Goal: Task Accomplishment & Management: Use online tool/utility

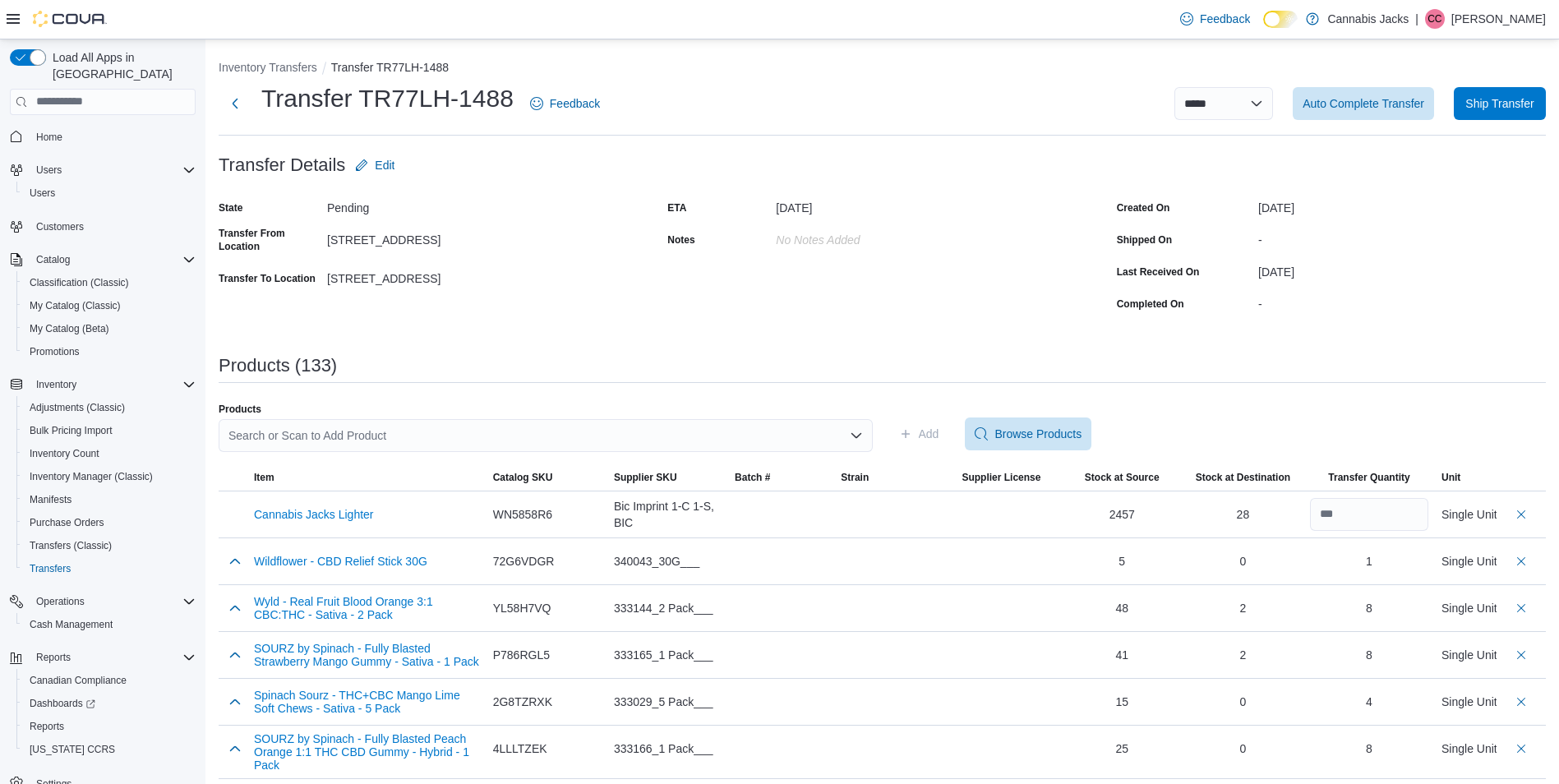
click at [447, 439] on div "Search or Scan to Add Product" at bounding box center [546, 435] width 655 height 33
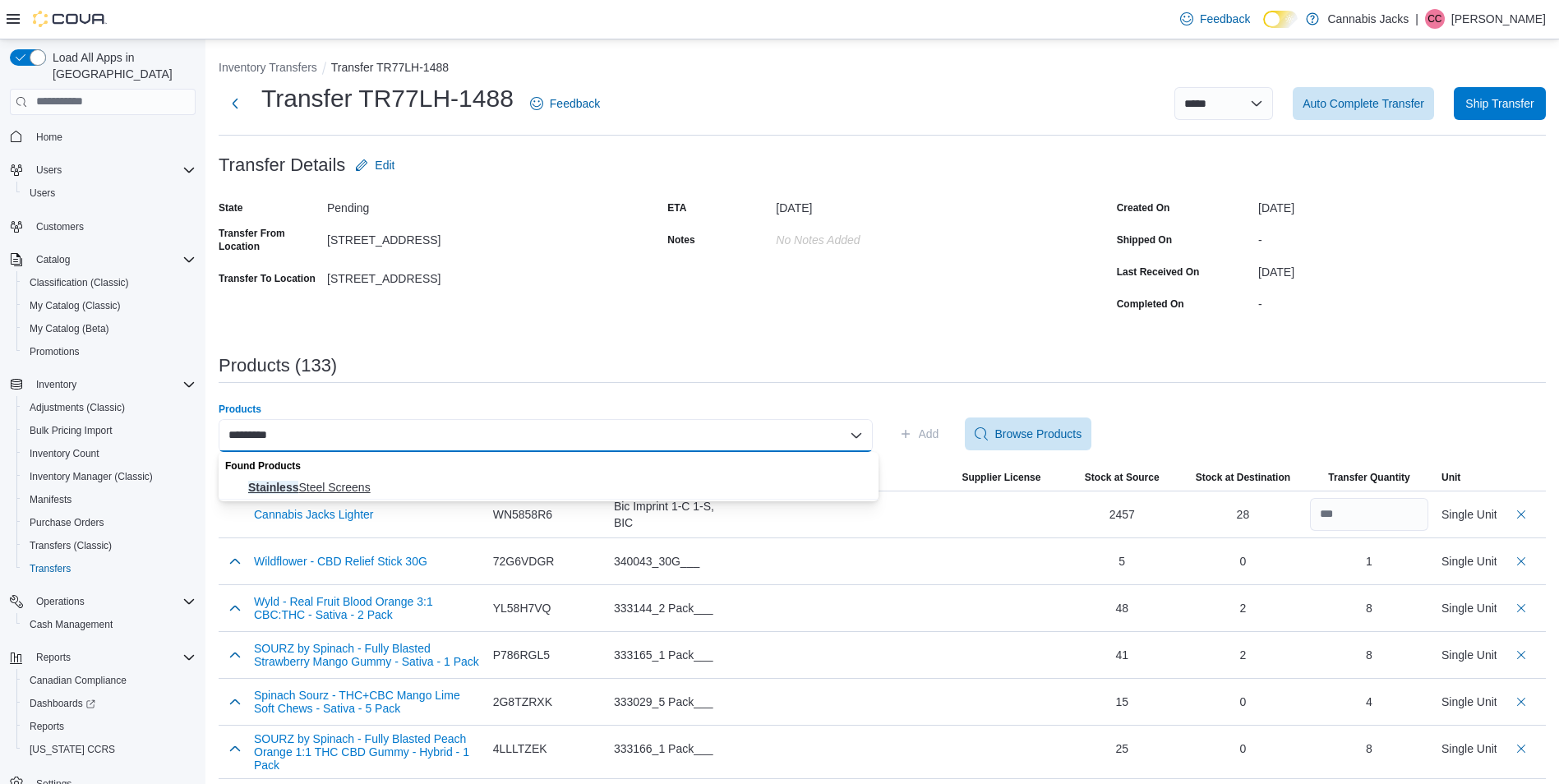
type input "*********"
click at [445, 486] on span "Stainless Steel Screens" at bounding box center [559, 488] width 620 height 17
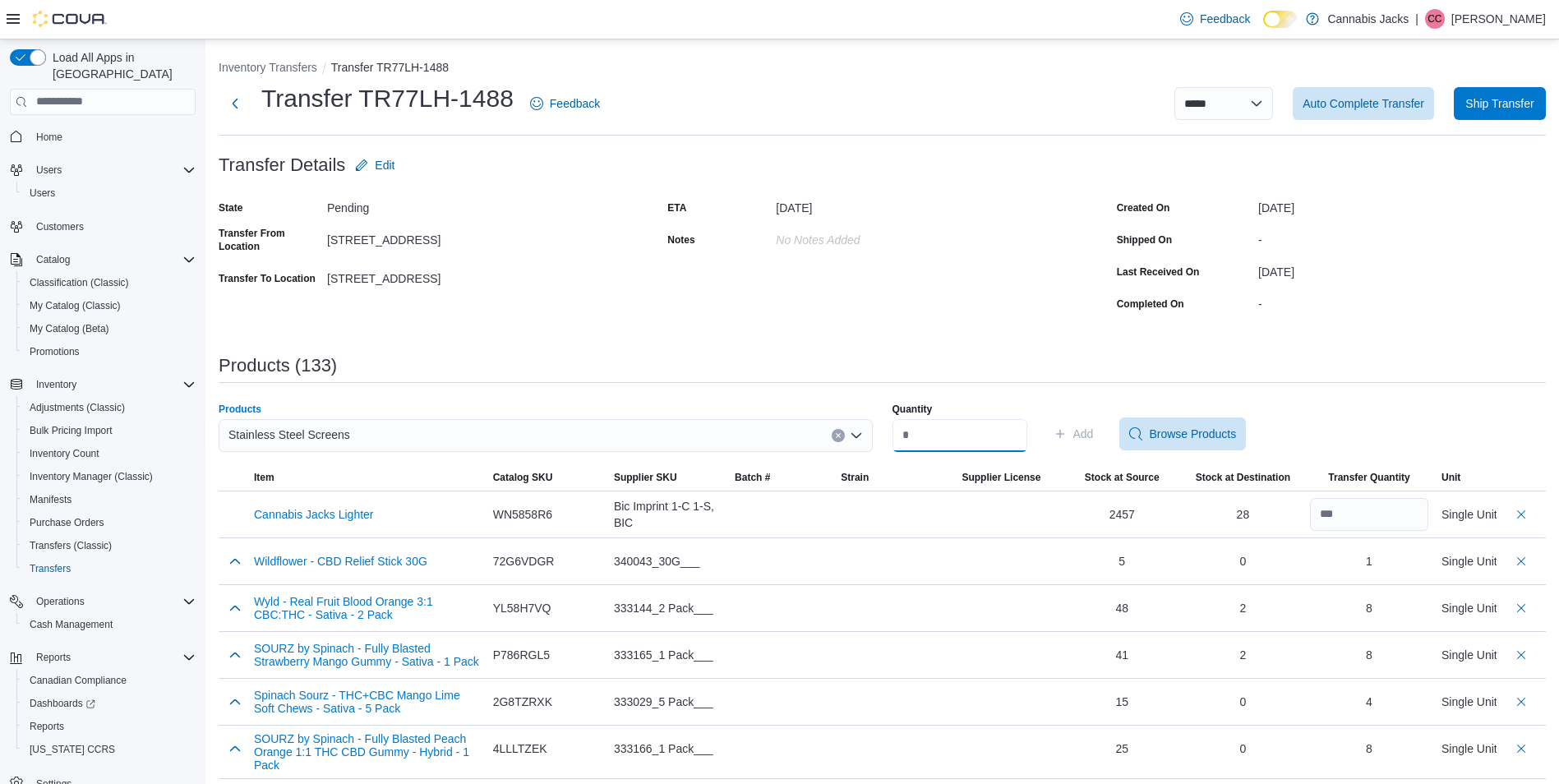
click at [927, 437] on input "Quantity" at bounding box center [960, 435] width 135 height 33
type input "**"
click at [1067, 435] on icon "button" at bounding box center [1061, 434] width 13 height 13
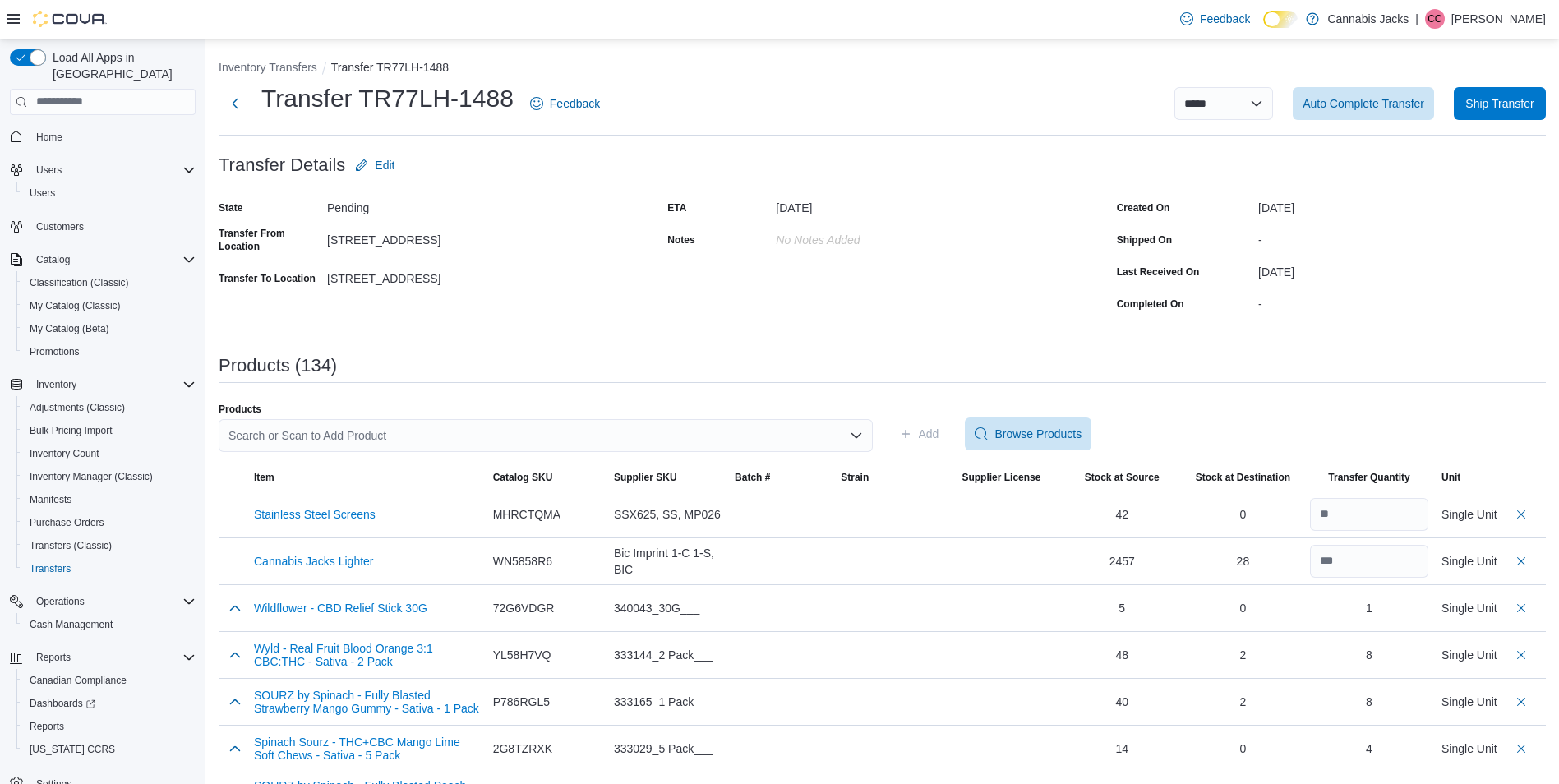
click at [742, 443] on div "Search or Scan to Add Product" at bounding box center [546, 435] width 655 height 33
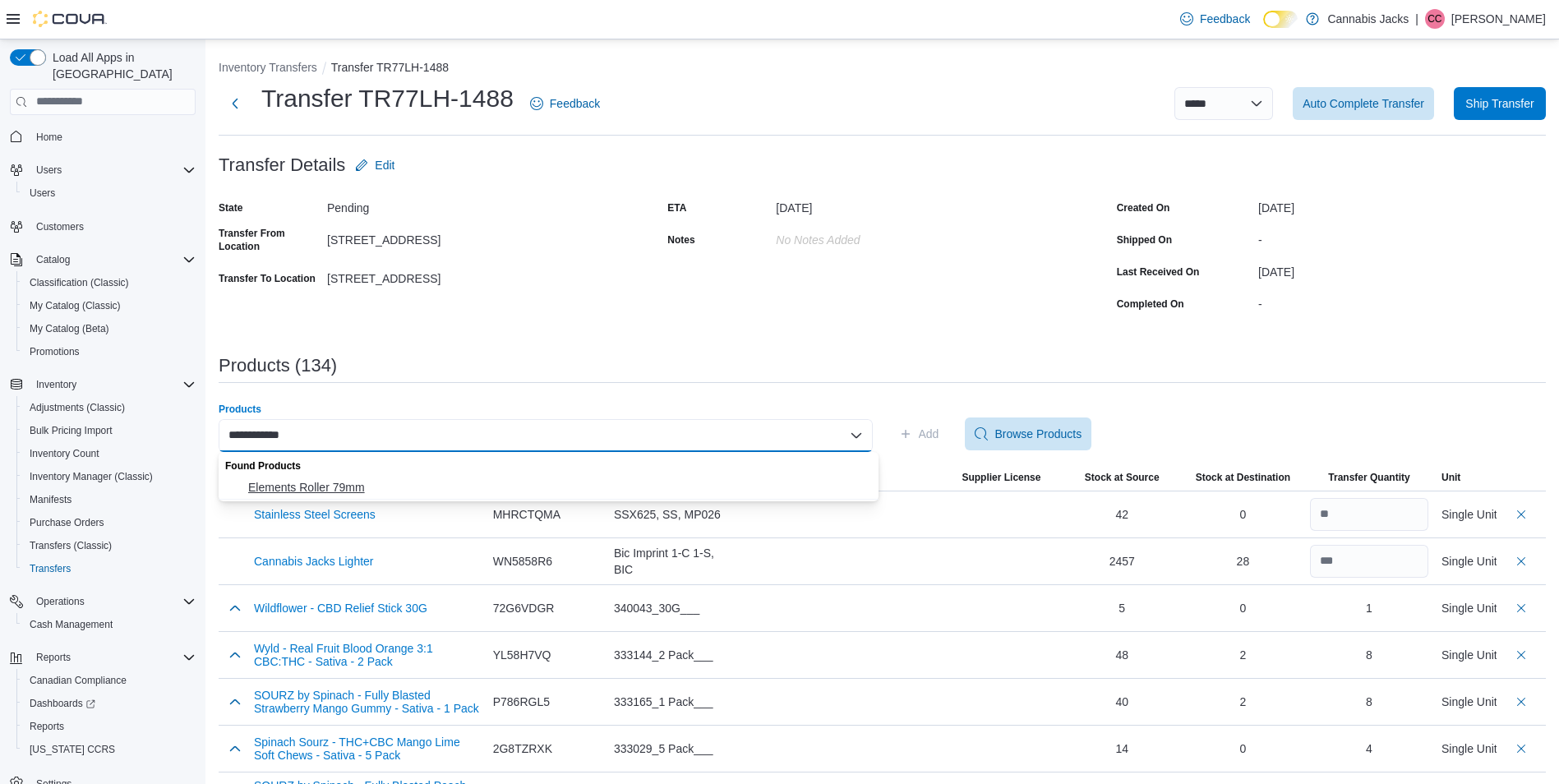
type input "**********"
click at [417, 485] on span "Elements Roller 79mm" at bounding box center [559, 488] width 620 height 17
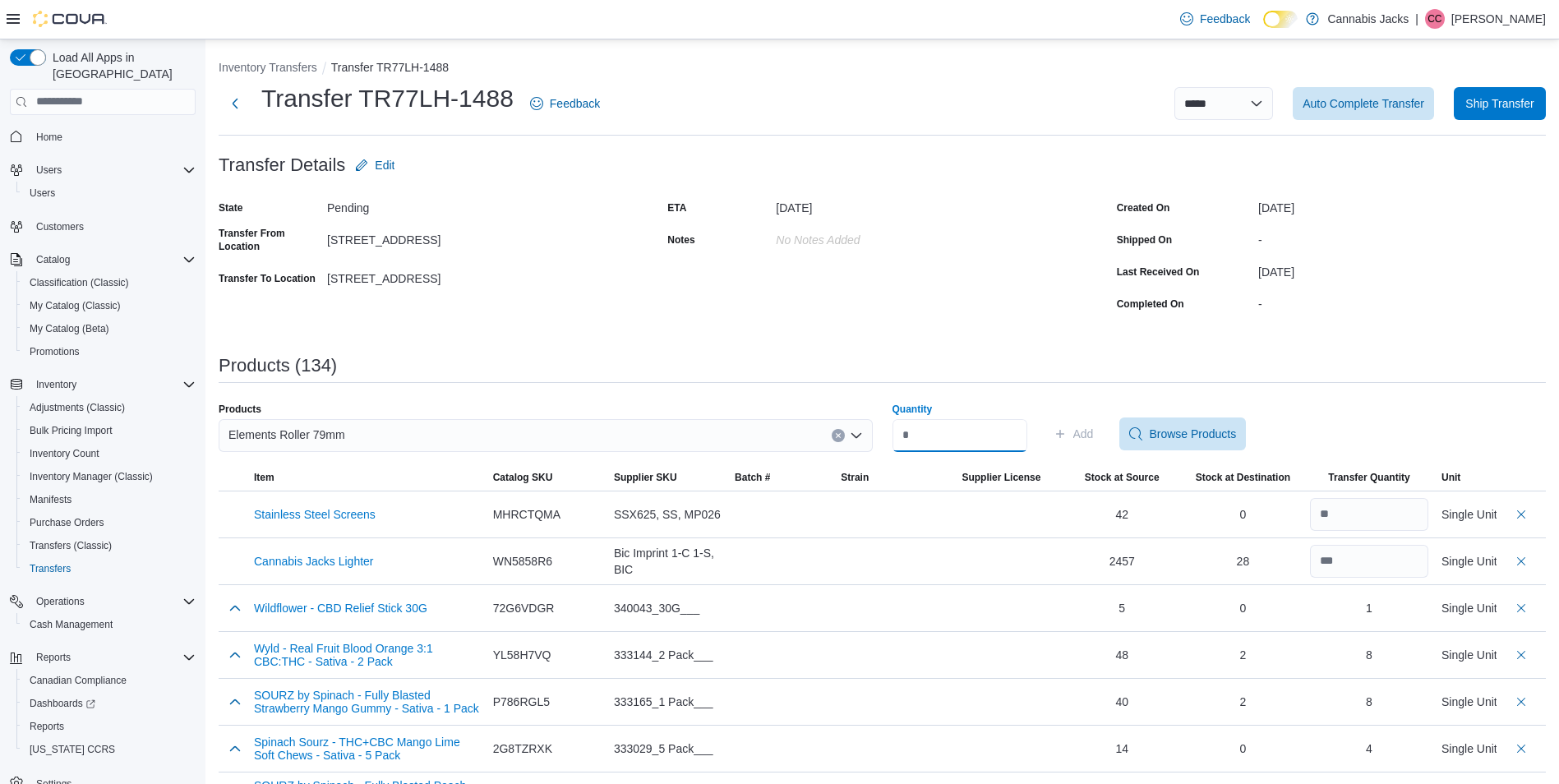
click at [929, 438] on input "Quantity" at bounding box center [960, 435] width 135 height 33
type input "*"
click at [1091, 437] on span "Add" at bounding box center [1074, 433] width 40 height 33
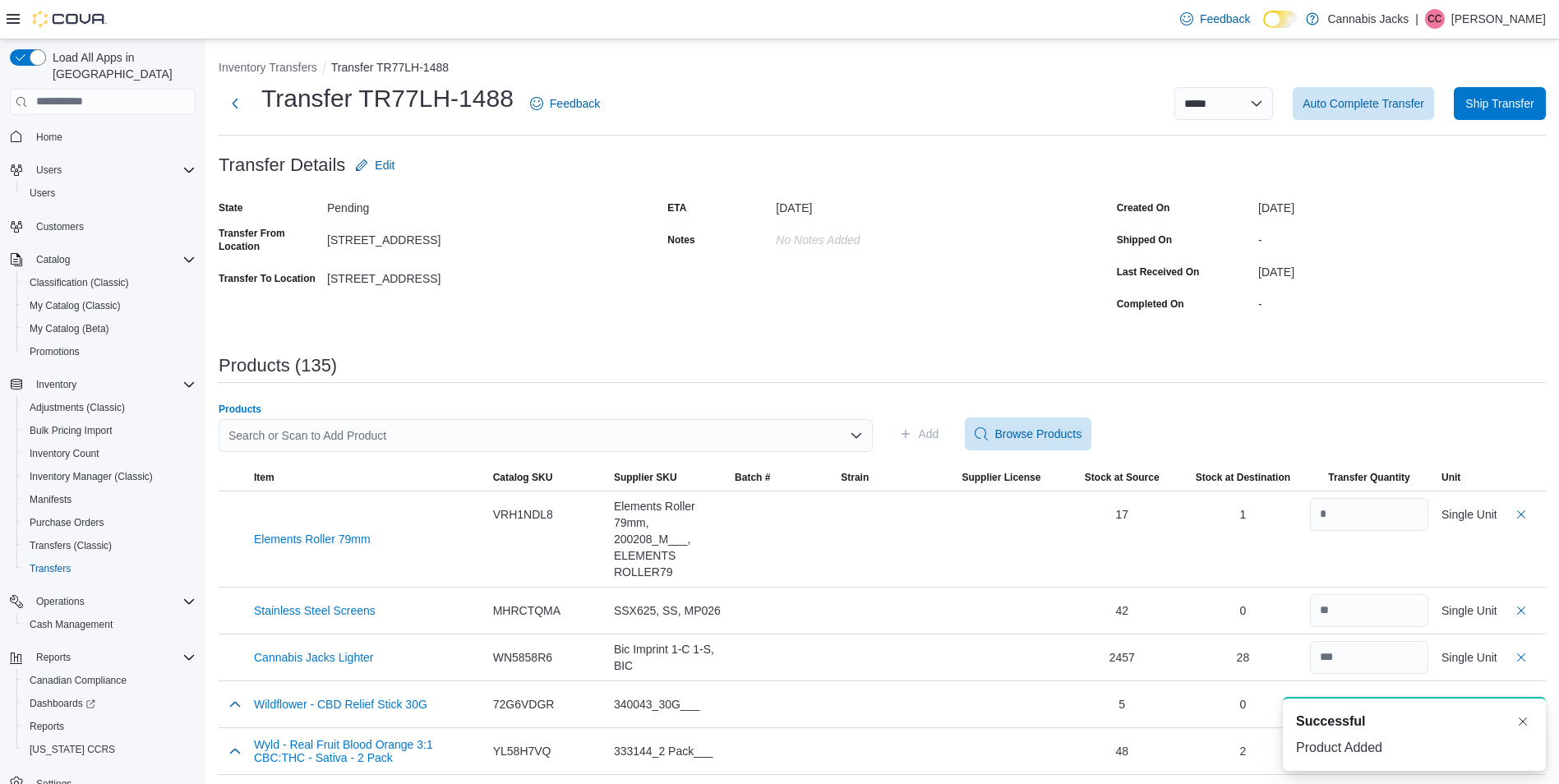
click at [726, 432] on div "Search or Scan to Add Product" at bounding box center [546, 435] width 655 height 33
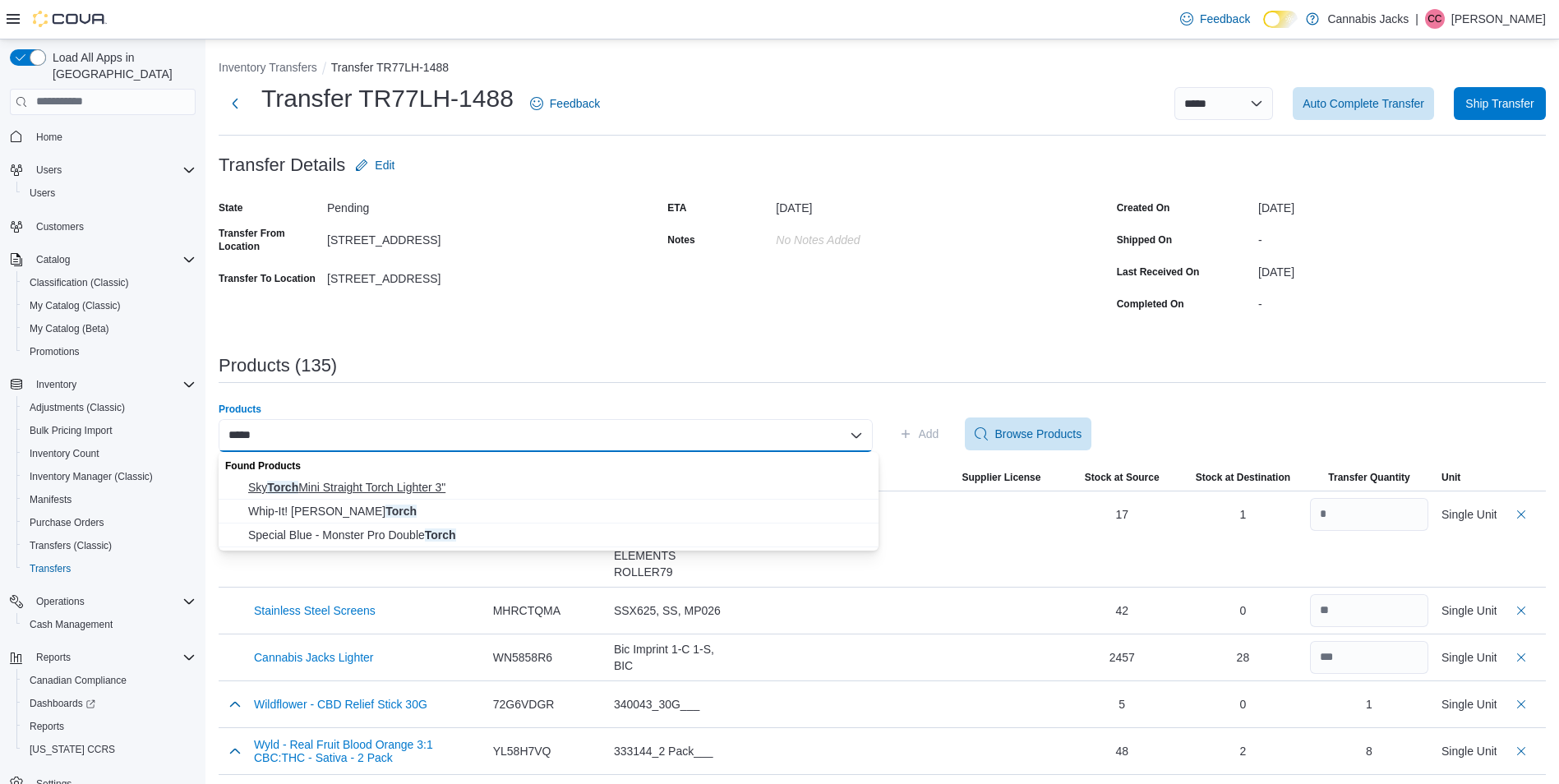
type input "*****"
click at [653, 493] on span "Sky Torch Mini Straight Torch Lighter 3"" at bounding box center [559, 488] width 620 height 17
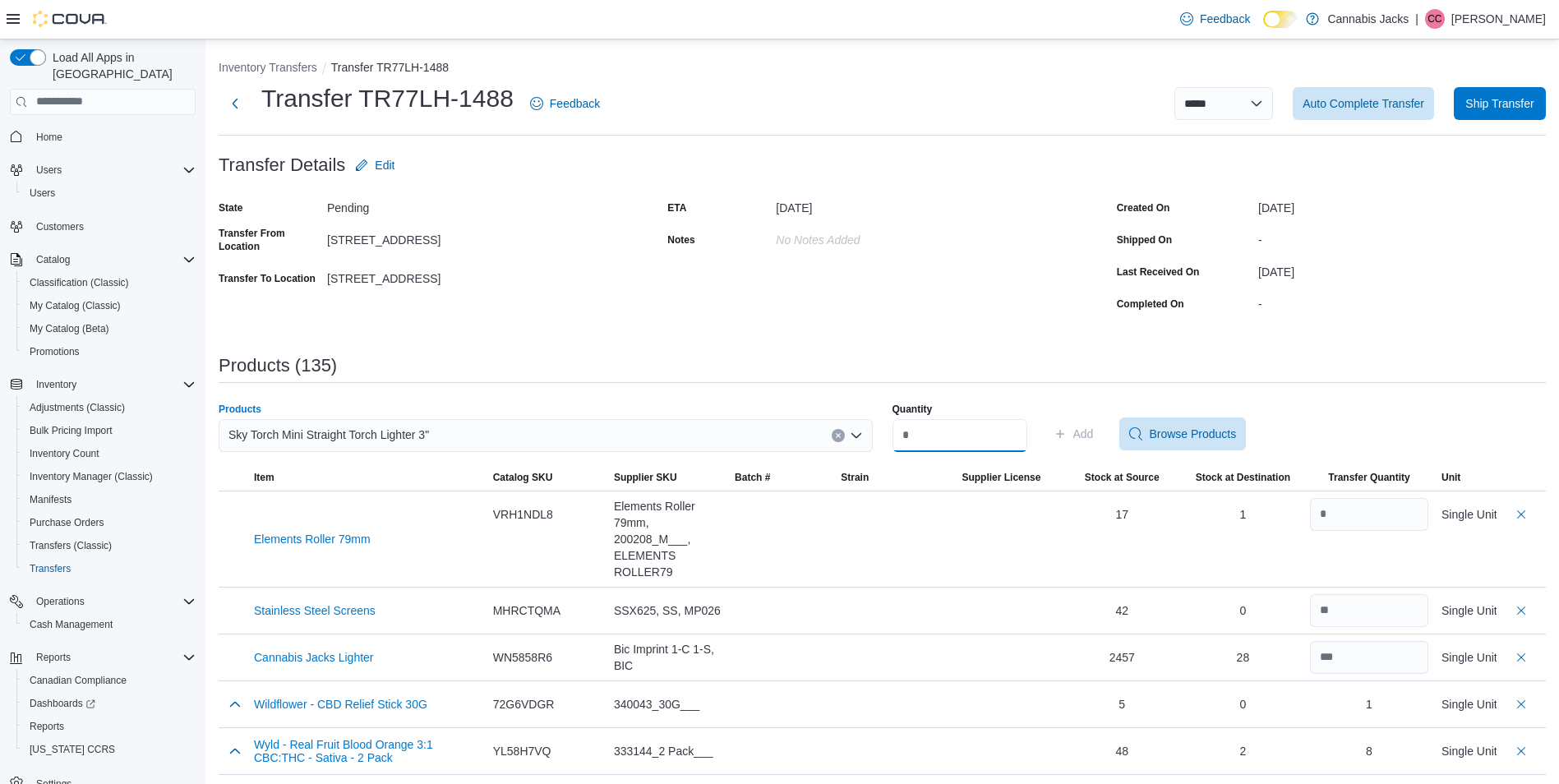
click at [959, 445] on input "Quantity" at bounding box center [960, 435] width 135 height 33
type input "**"
click at [1094, 431] on span "Add" at bounding box center [1084, 434] width 20 height 17
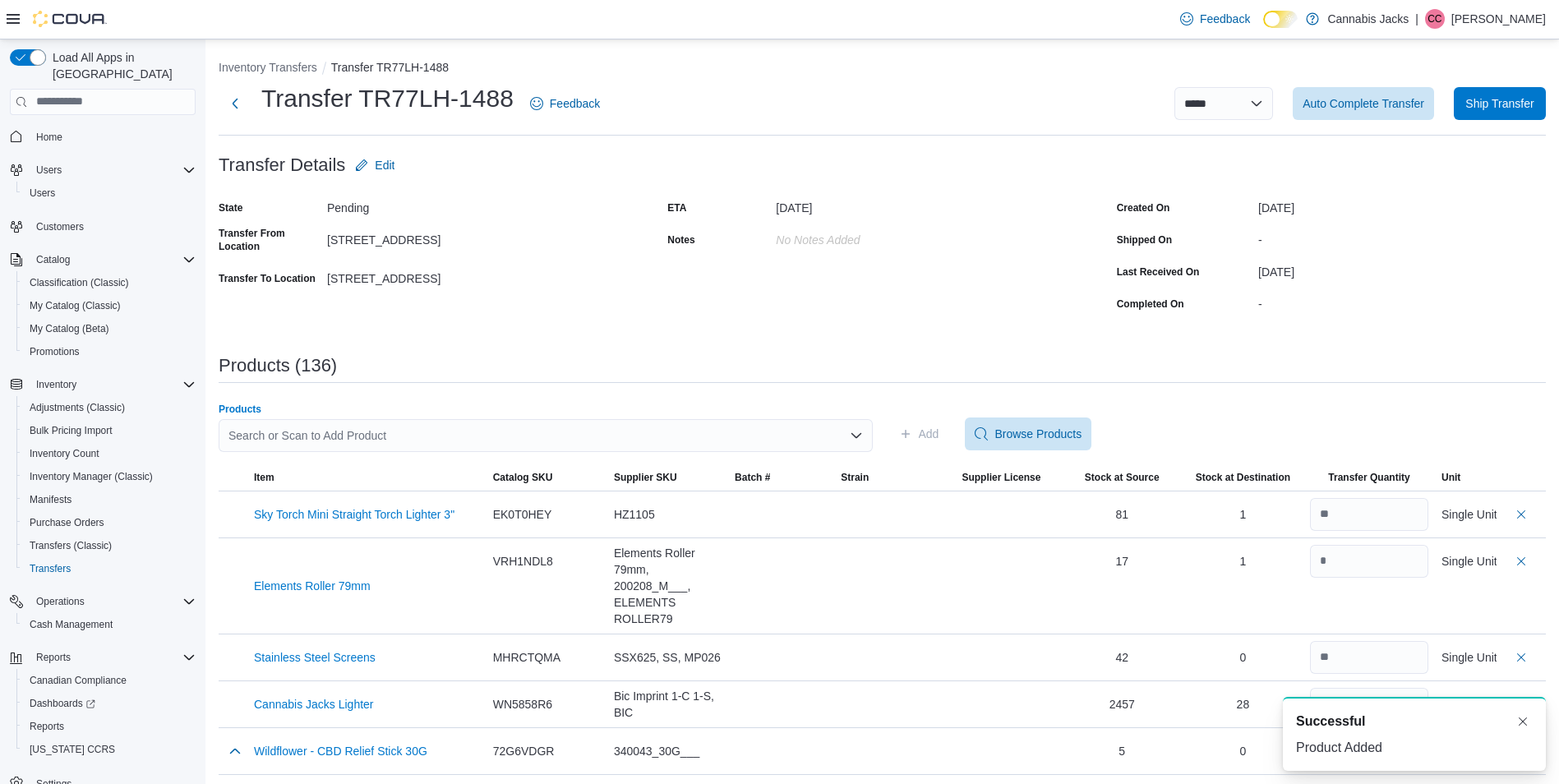
click at [635, 440] on div "Search or Scan to Add Product" at bounding box center [546, 435] width 655 height 33
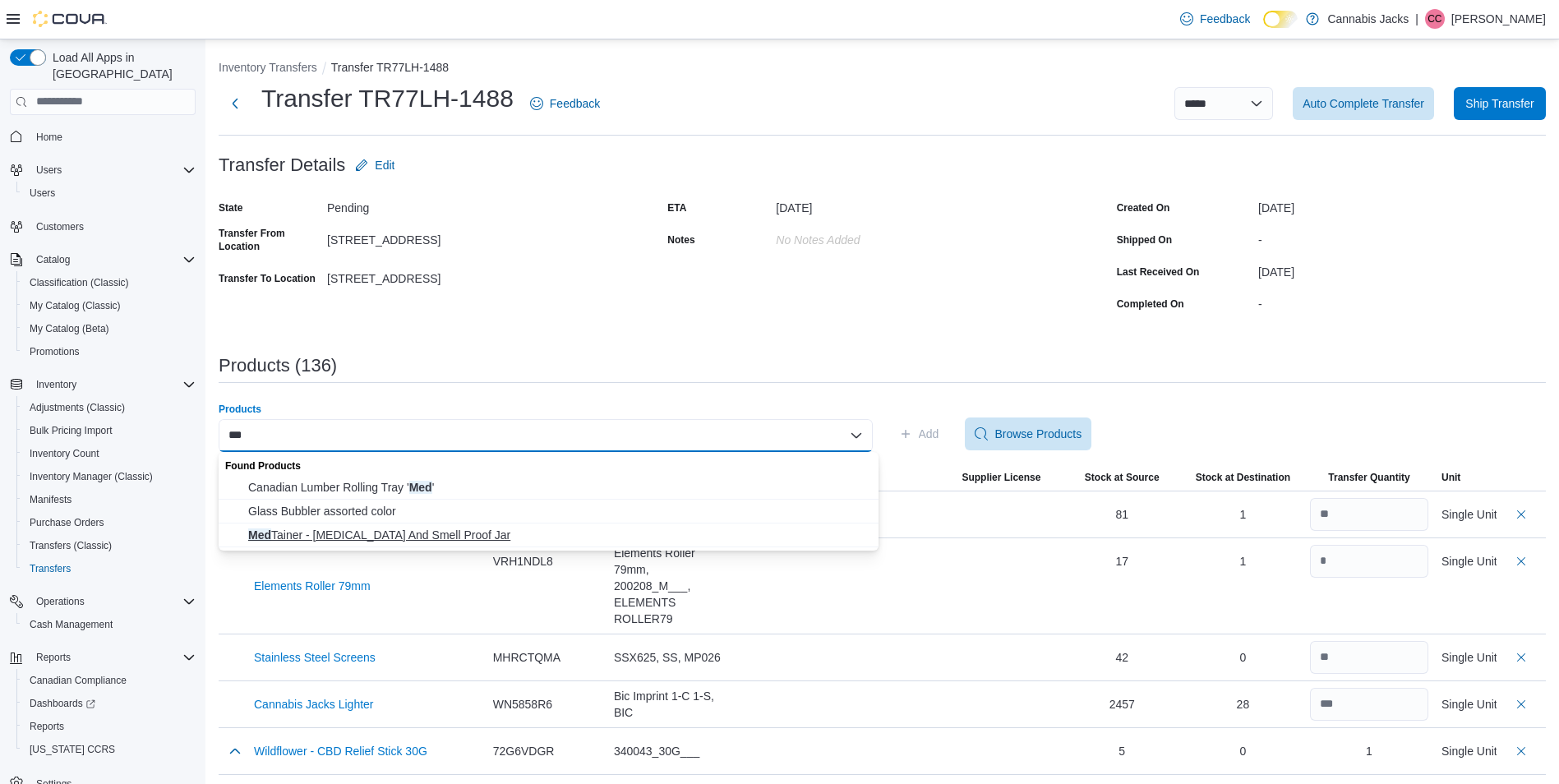
type input "***"
click at [571, 543] on span "Med Tainer - Grinder And Smell Proof Jar" at bounding box center [559, 535] width 620 height 17
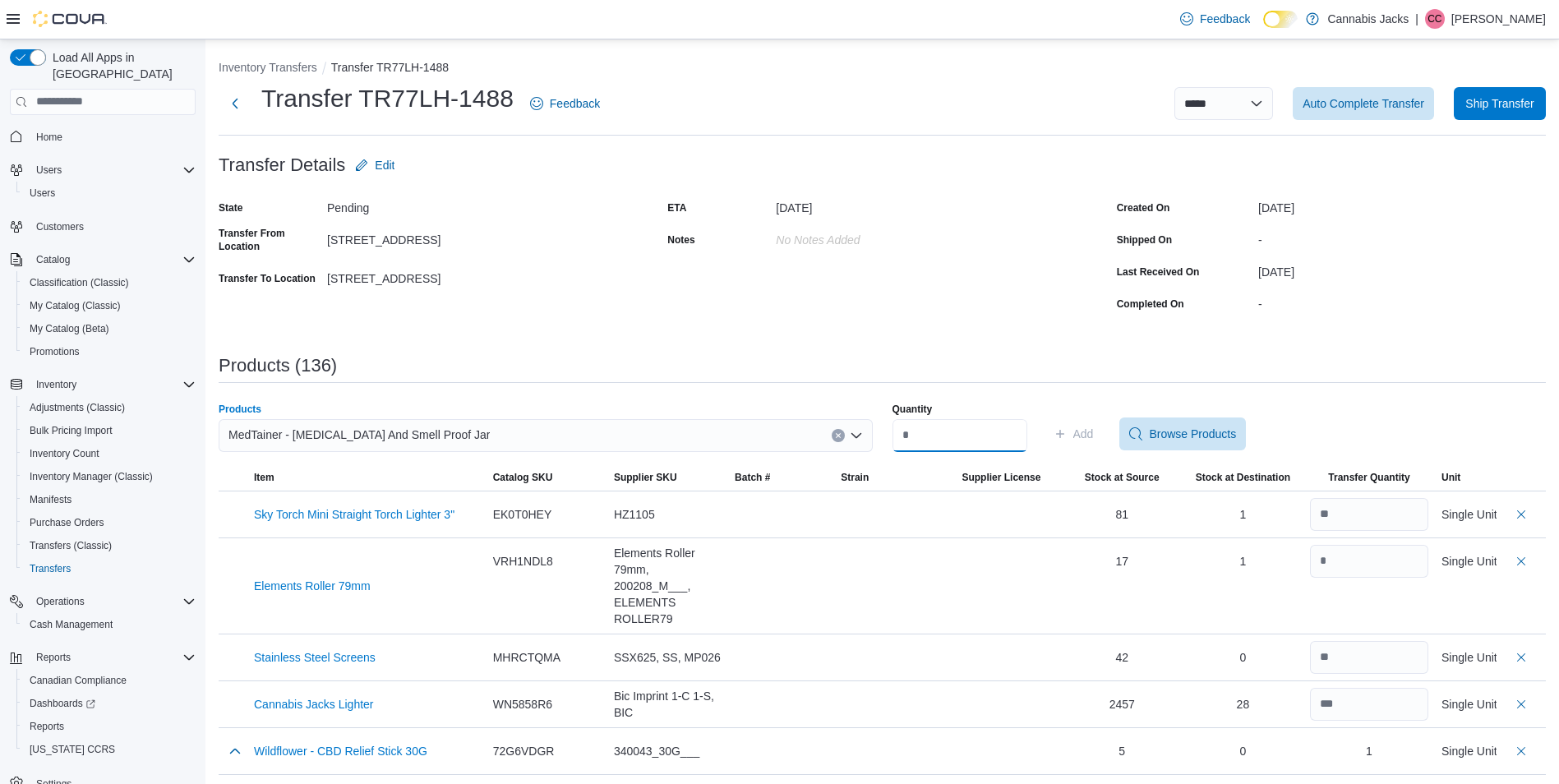
click at [966, 424] on input "Quantity" at bounding box center [960, 435] width 135 height 33
type input "*"
click at [1091, 439] on span "Add" at bounding box center [1074, 433] width 40 height 33
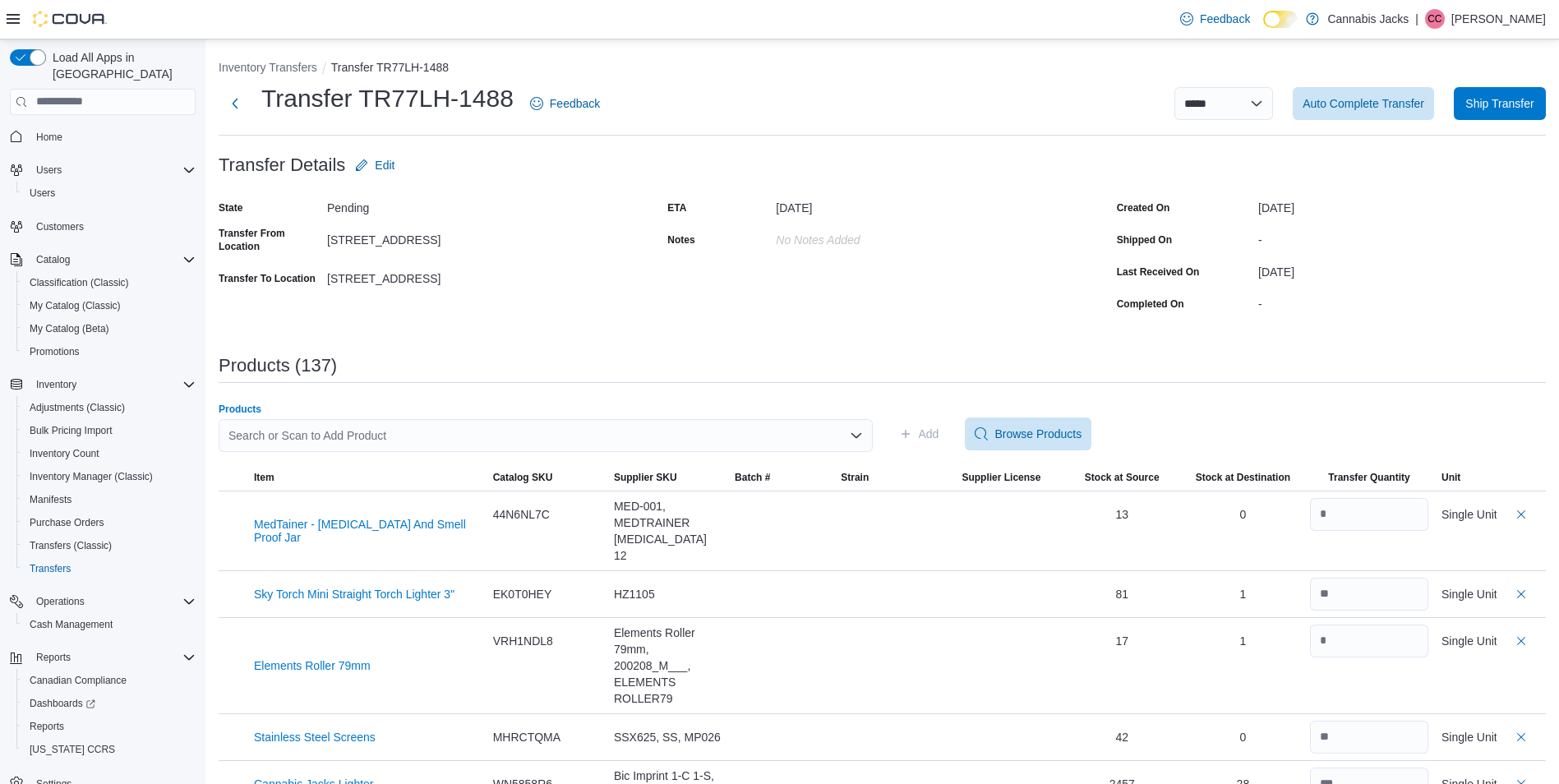
click at [767, 434] on div "Search or Scan to Add Product" at bounding box center [546, 435] width 655 height 33
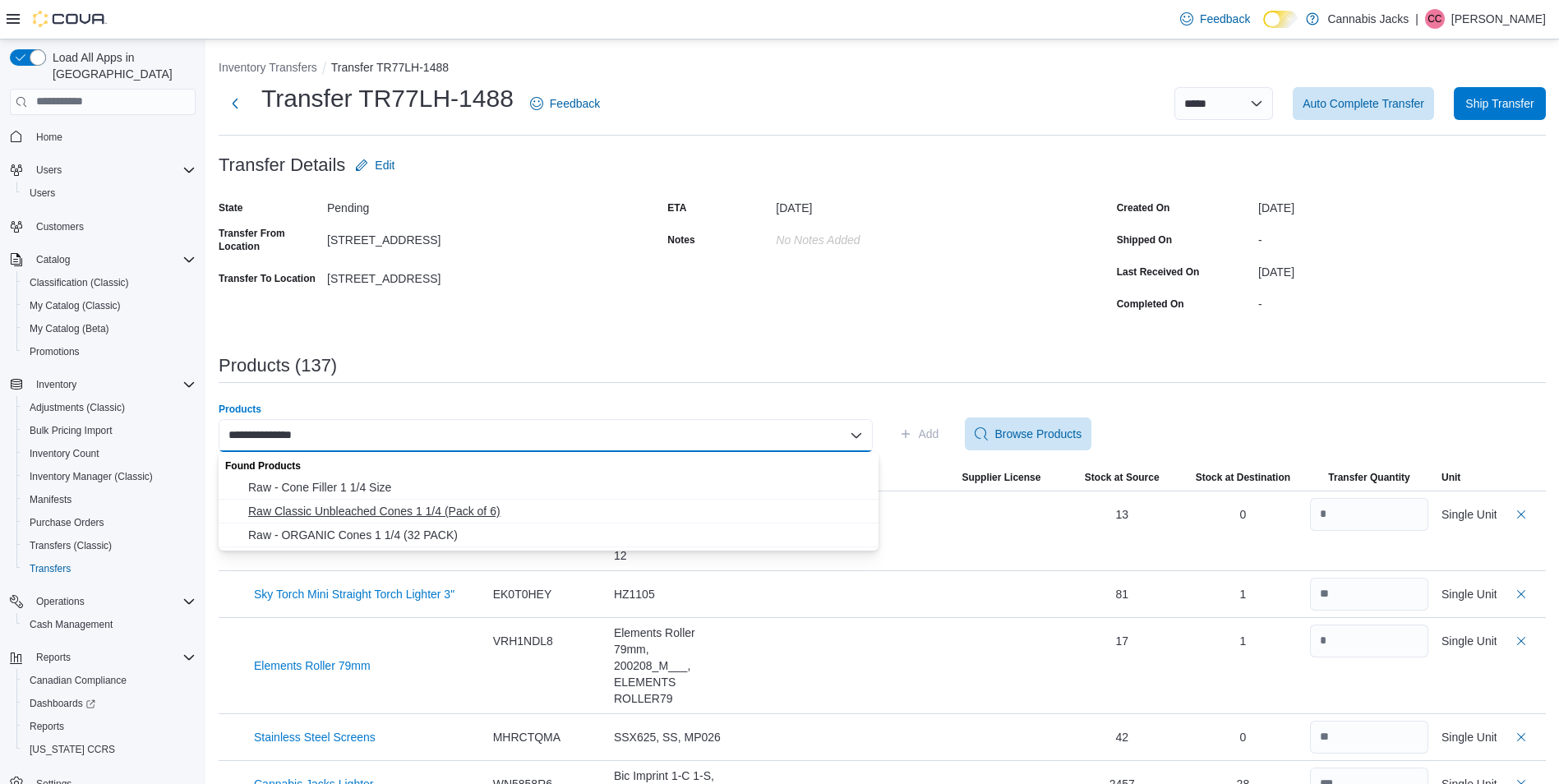
type input "**********"
click at [433, 511] on span "Raw Classic Unbleached Cones 1 1/4 (Pack of 6)" at bounding box center [559, 511] width 620 height 17
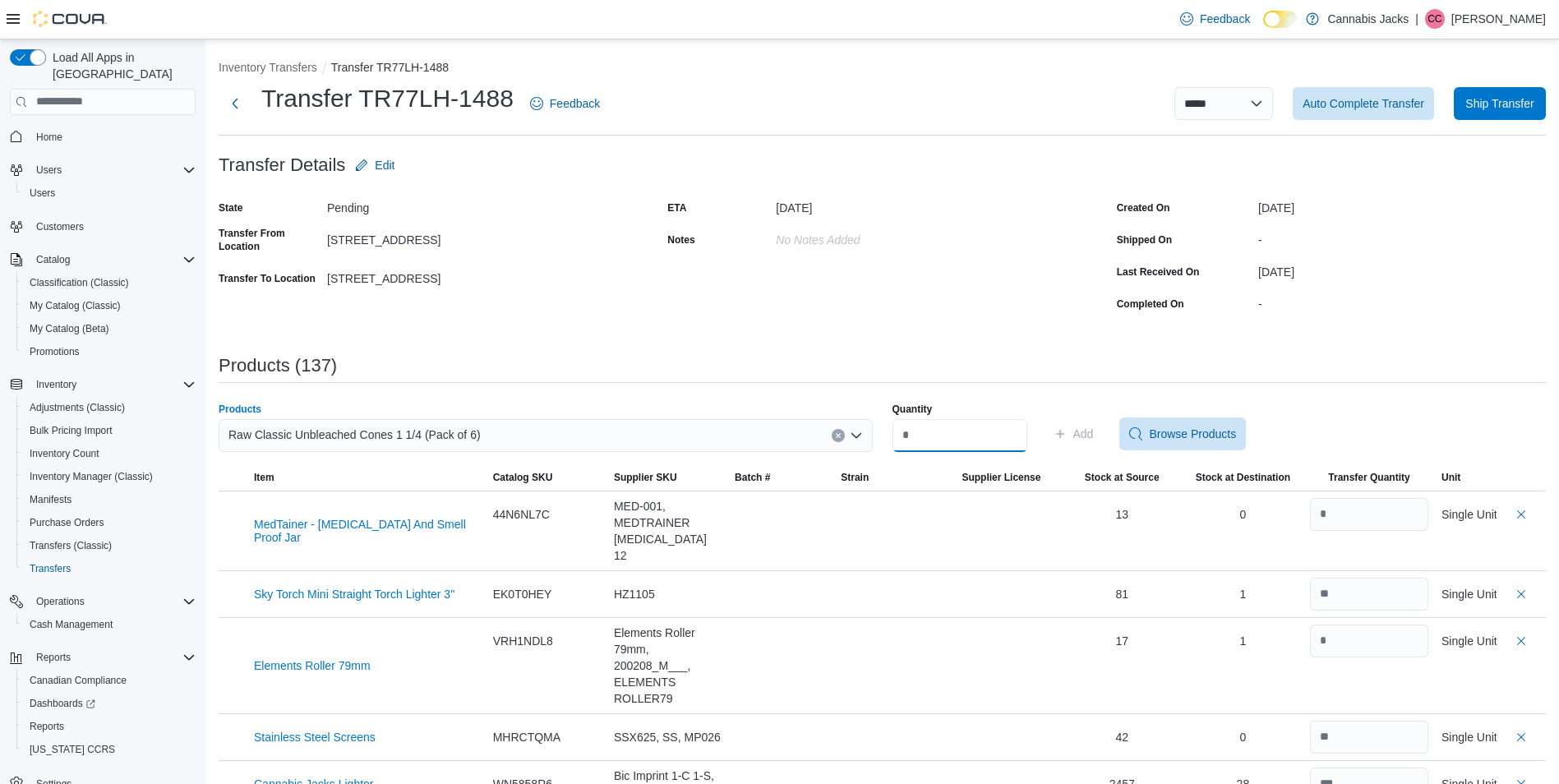
click at [953, 434] on input "Quantity" at bounding box center [960, 435] width 135 height 33
type input "*"
click at [1094, 431] on span "Add" at bounding box center [1084, 434] width 20 height 17
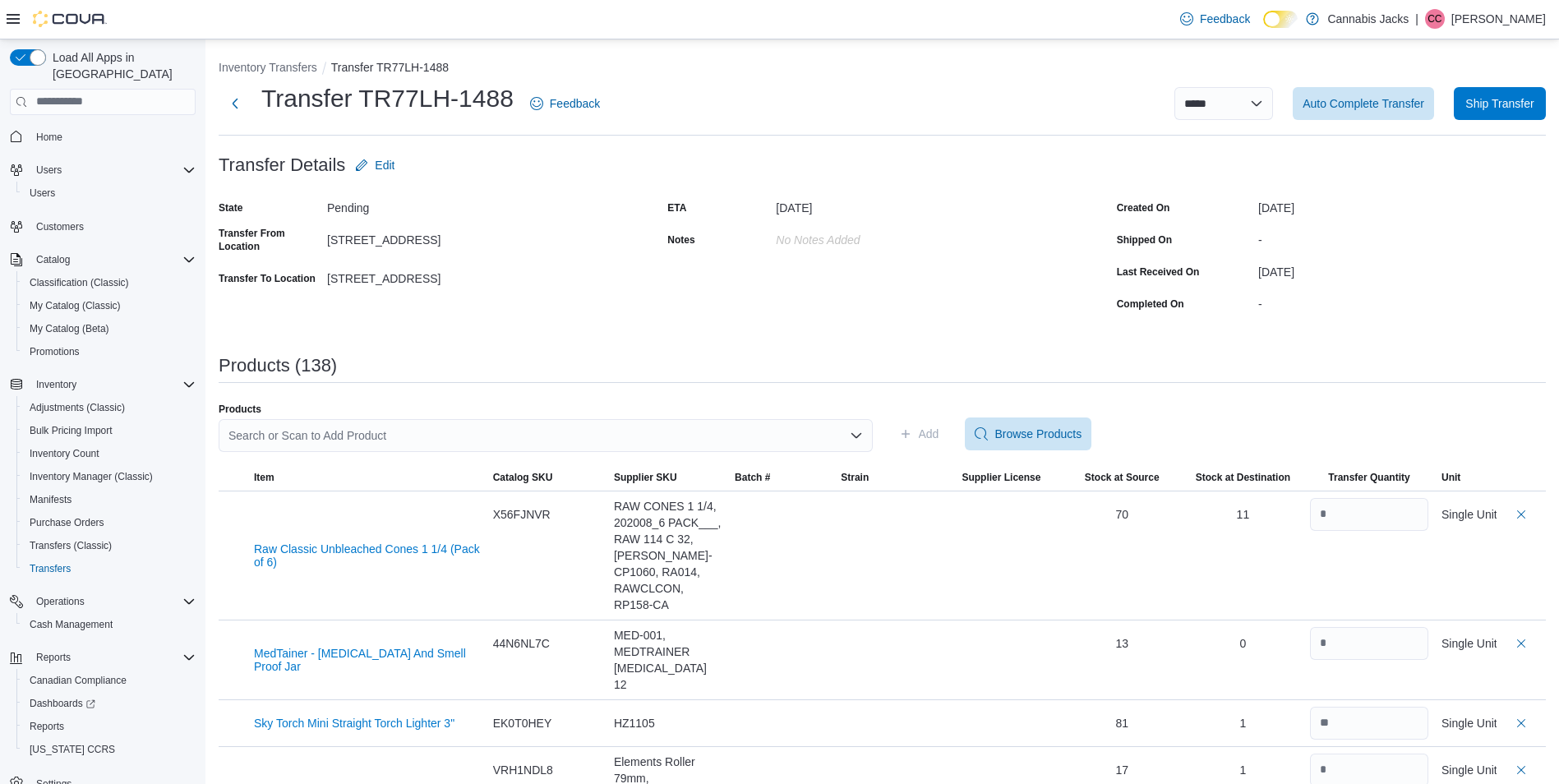
click at [600, 357] on div "Products (138)" at bounding box center [882, 365] width 1327 height 20
click at [57, 130] on span "Home" at bounding box center [49, 137] width 26 height 13
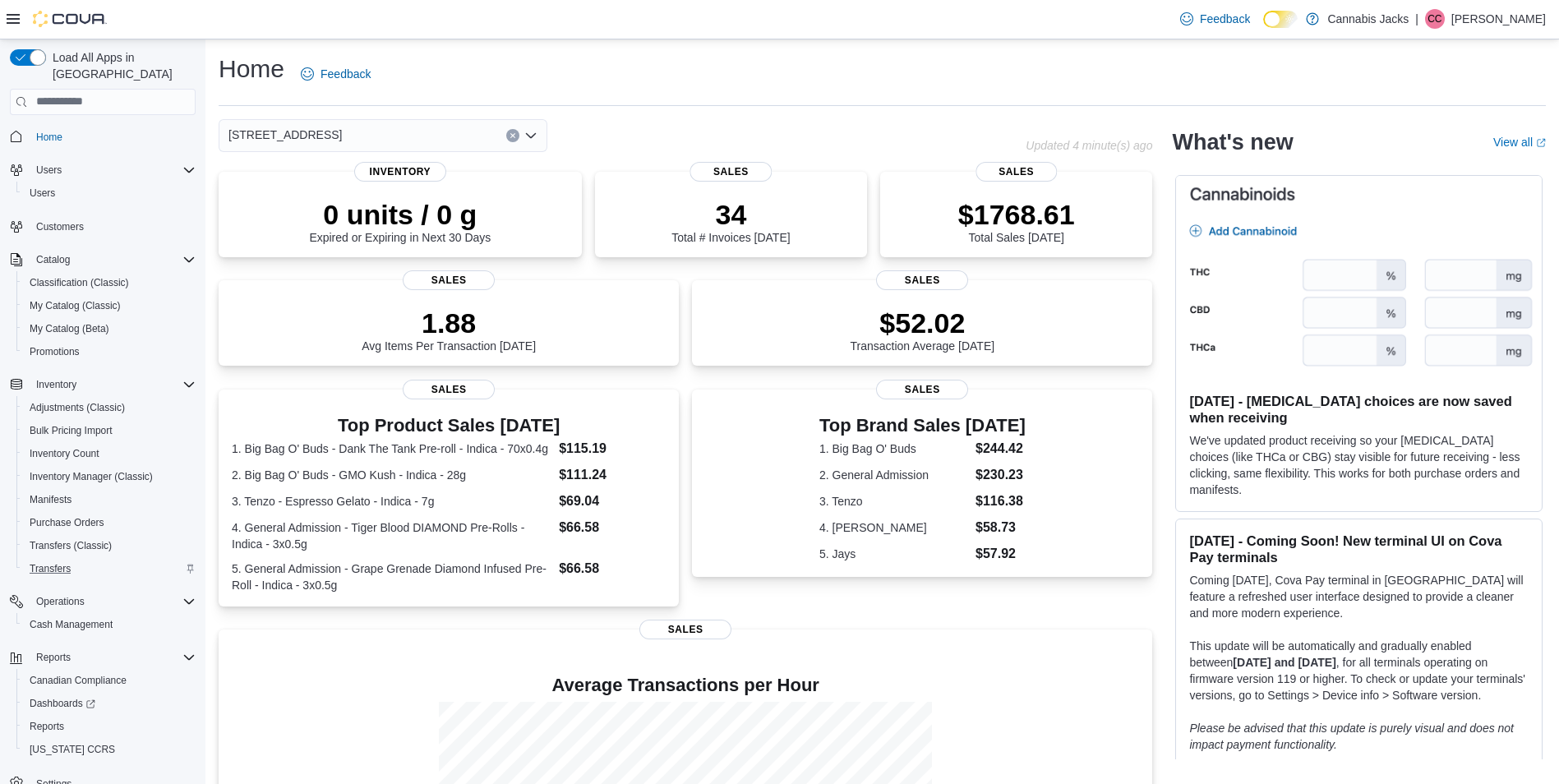
click at [99, 559] on div "Transfers" at bounding box center [109, 568] width 172 height 20
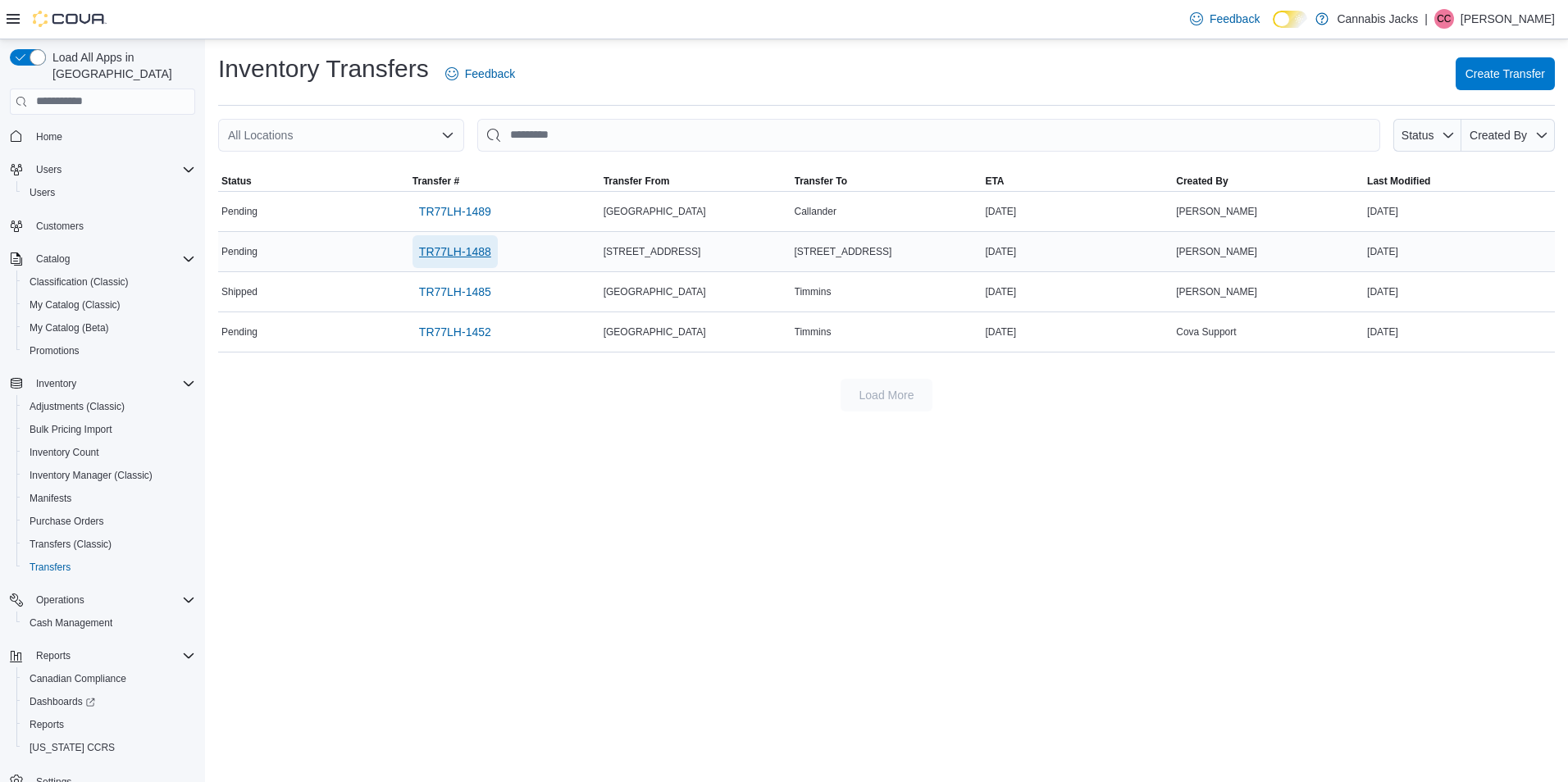
click at [469, 258] on span "TR77LH-1488" at bounding box center [455, 252] width 72 height 17
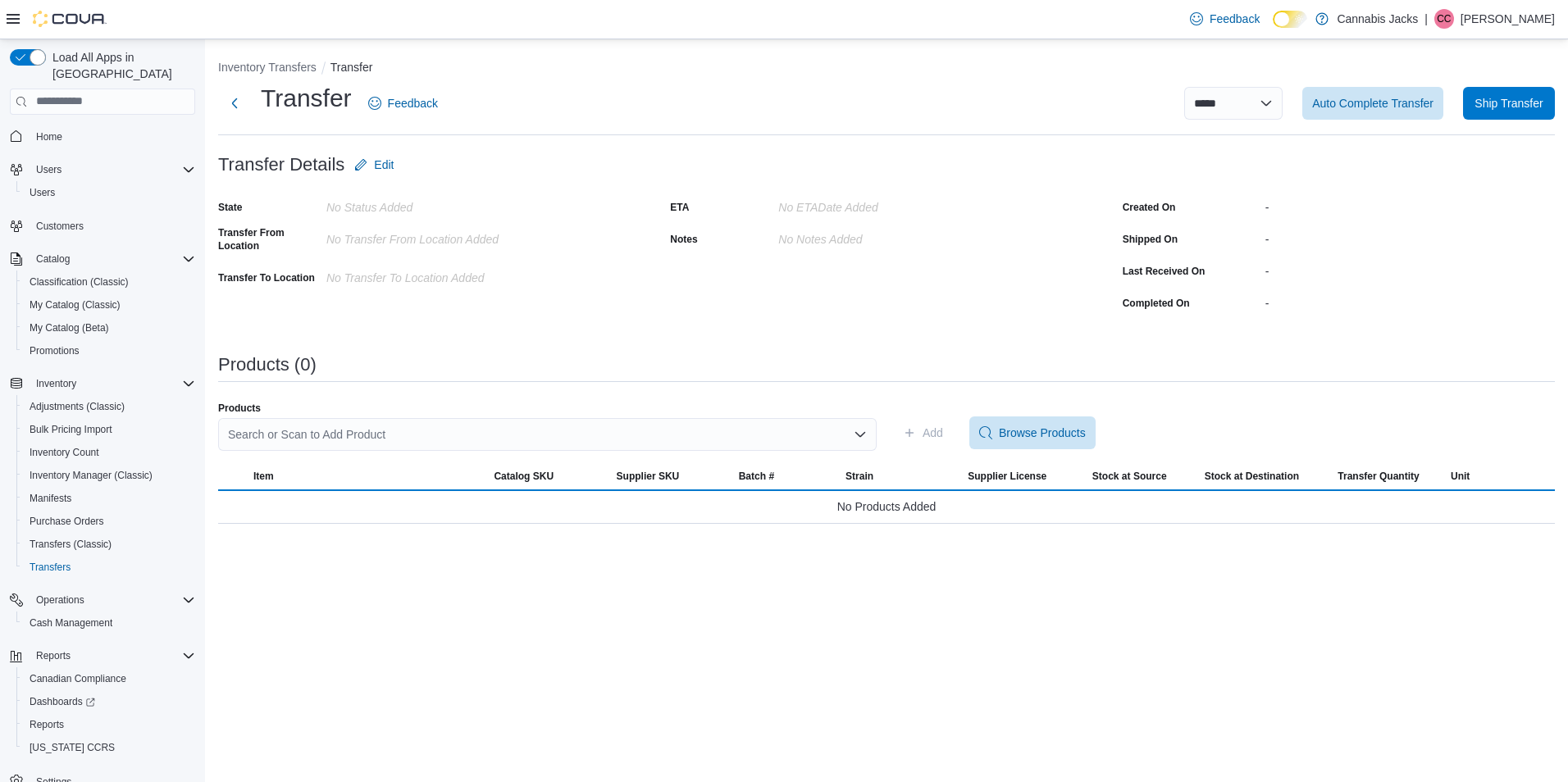
click at [510, 438] on div "Search or Scan to Add Product" at bounding box center [547, 434] width 659 height 33
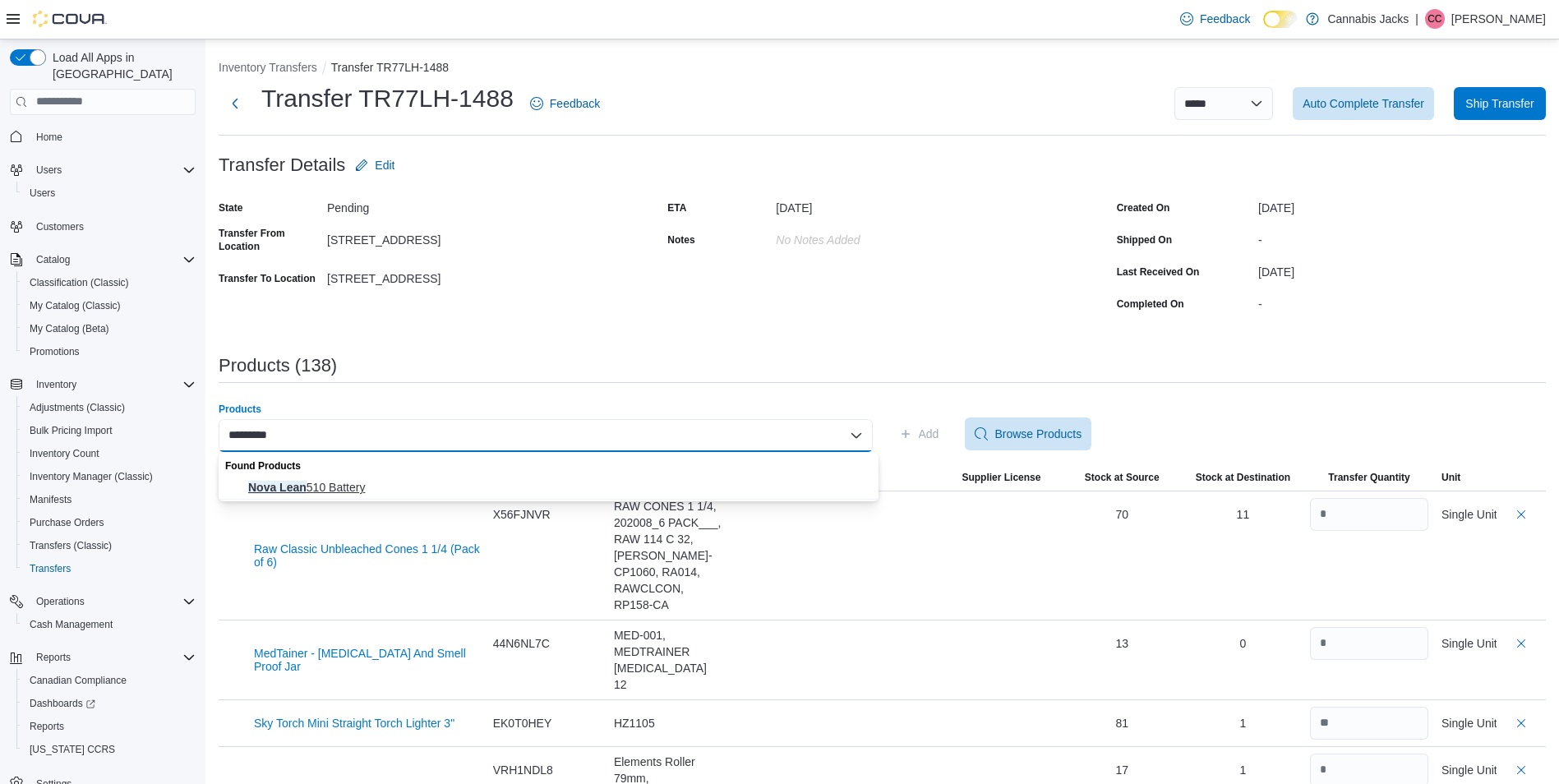
type input "*********"
click at [454, 486] on span "Nova Lean 510 Battery" at bounding box center [559, 488] width 620 height 17
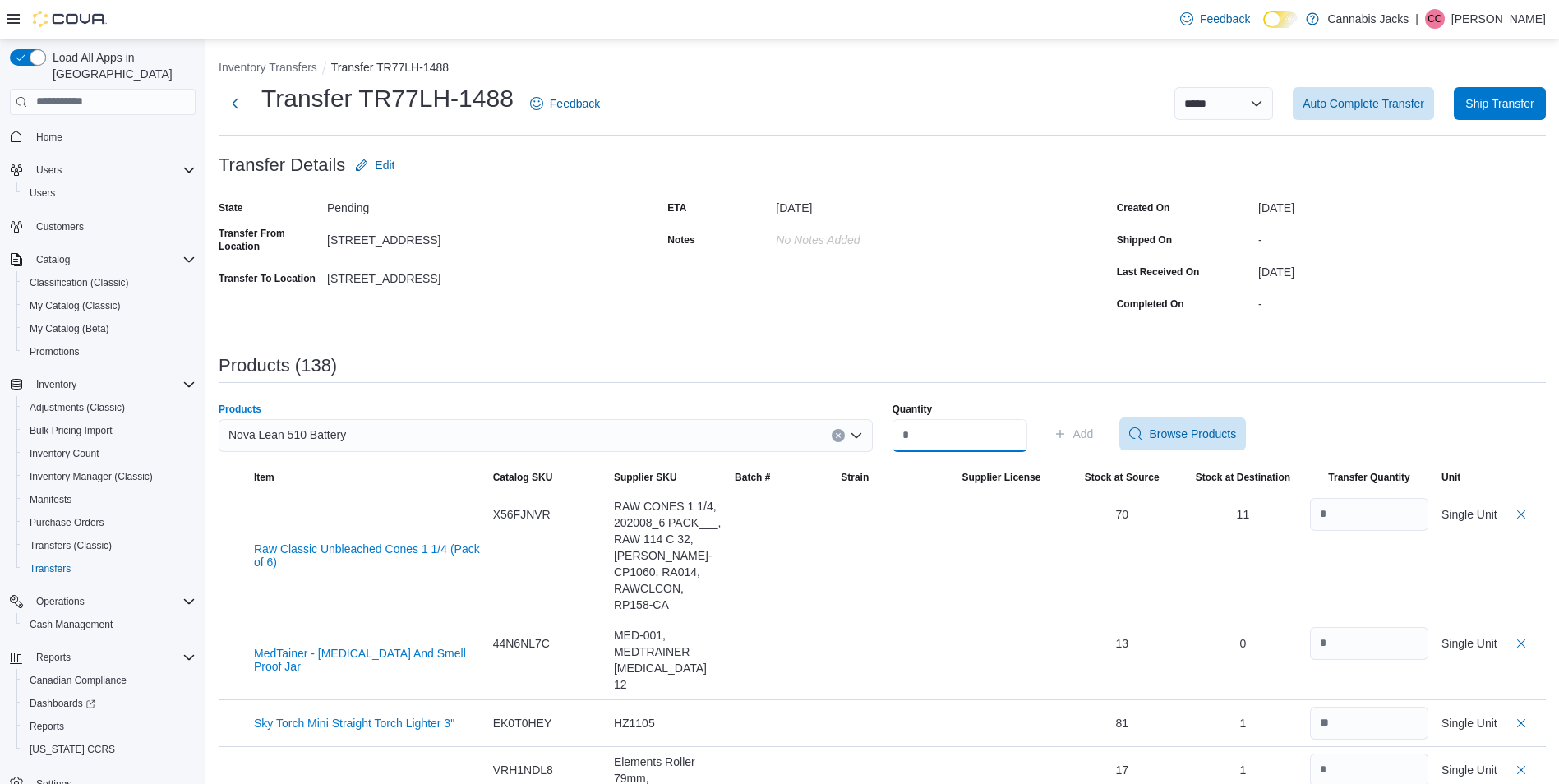
click at [942, 431] on input "Quantity" at bounding box center [960, 435] width 135 height 33
type input "*"
click at [1067, 431] on icon "button" at bounding box center [1061, 434] width 13 height 13
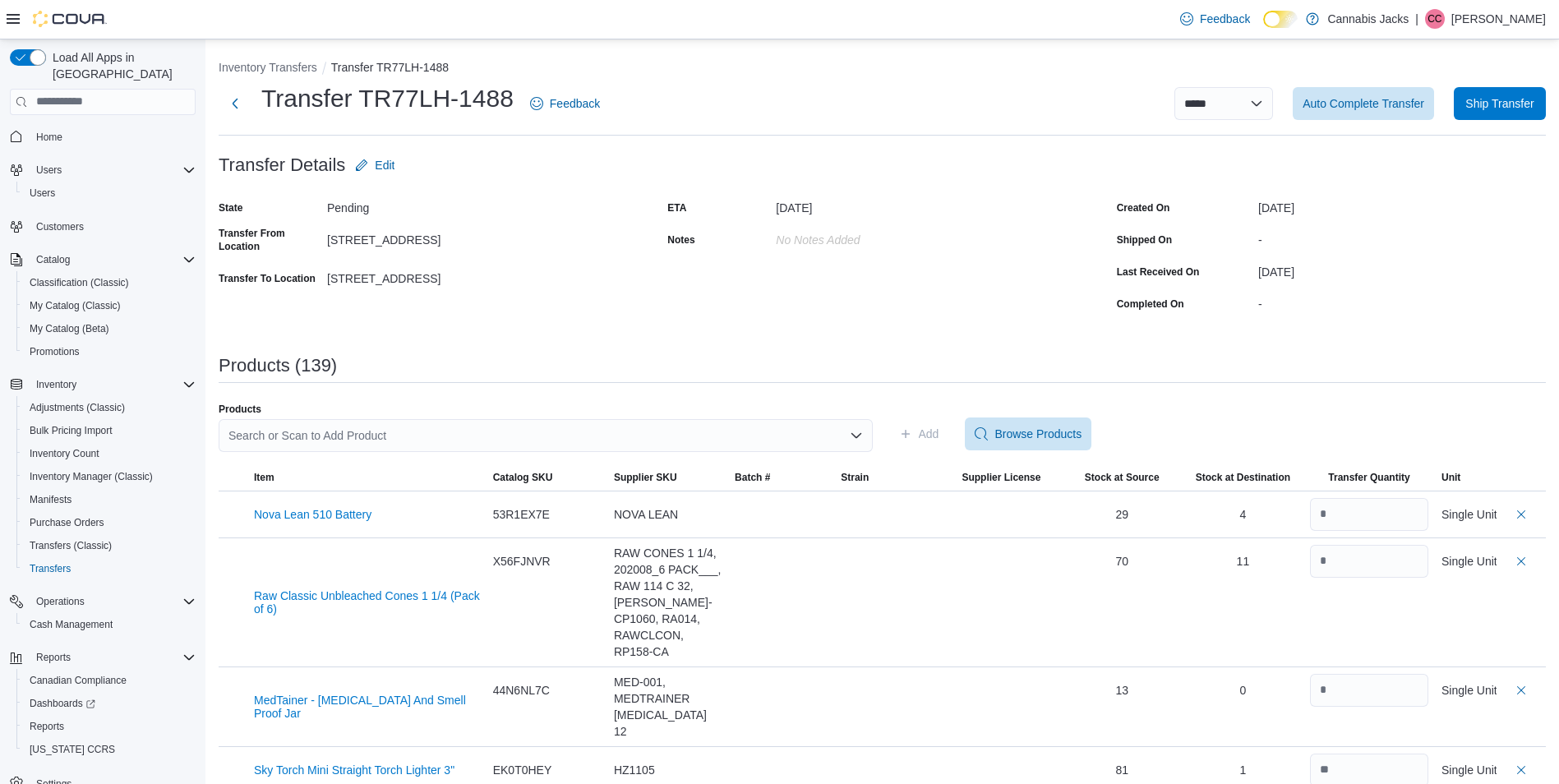
click at [129, 127] on span "Home" at bounding box center [113, 137] width 166 height 20
